Goal: Find specific page/section: Find specific page/section

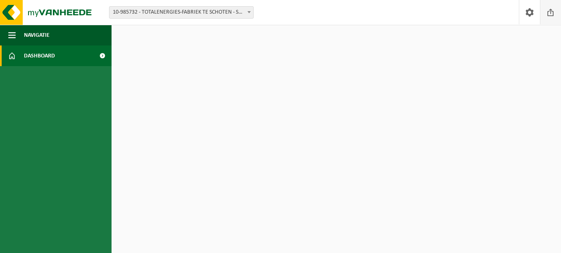
click at [551, 12] on span at bounding box center [551, 12] width 12 height 24
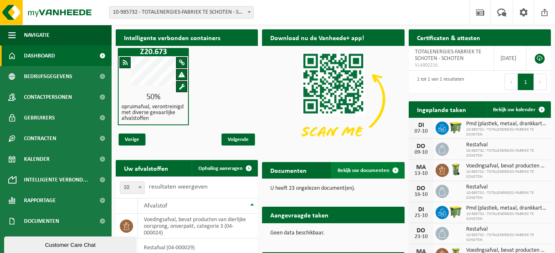
click at [365, 169] on span "Bekijk uw documenten" at bounding box center [364, 170] width 52 height 5
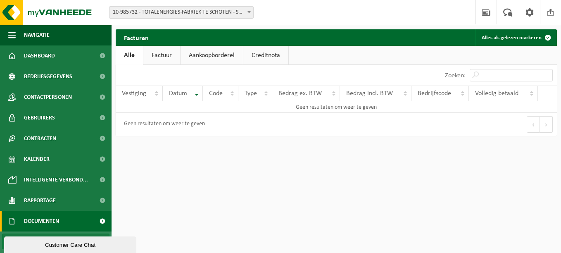
click at [166, 58] on link "Factuur" at bounding box center [161, 55] width 37 height 19
click at [219, 53] on link "Aankoopborderel" at bounding box center [212, 55] width 62 height 19
click at [260, 52] on link "Creditnota" at bounding box center [269, 55] width 45 height 19
click at [134, 56] on link "Alle" at bounding box center [129, 55] width 27 height 19
click at [44, 56] on span "Dashboard" at bounding box center [39, 55] width 31 height 21
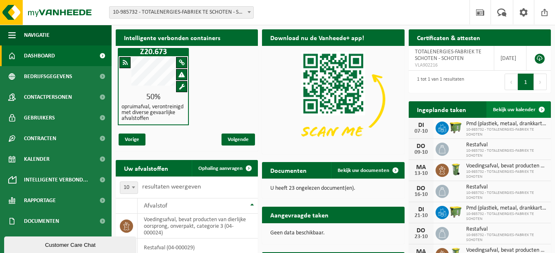
click at [516, 112] on span "Bekijk uw kalender" at bounding box center [514, 109] width 43 height 5
